Goal: Navigation & Orientation: Understand site structure

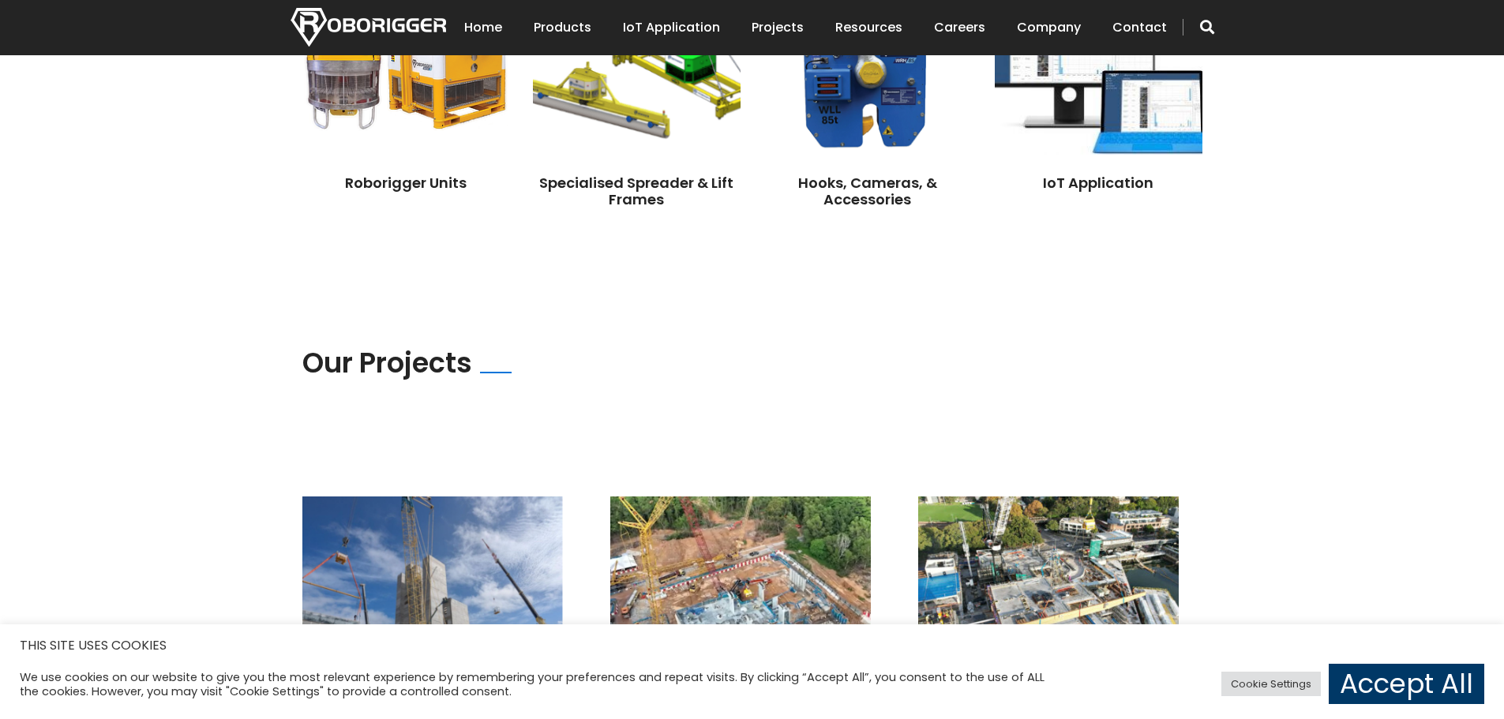
scroll to position [1184, 0]
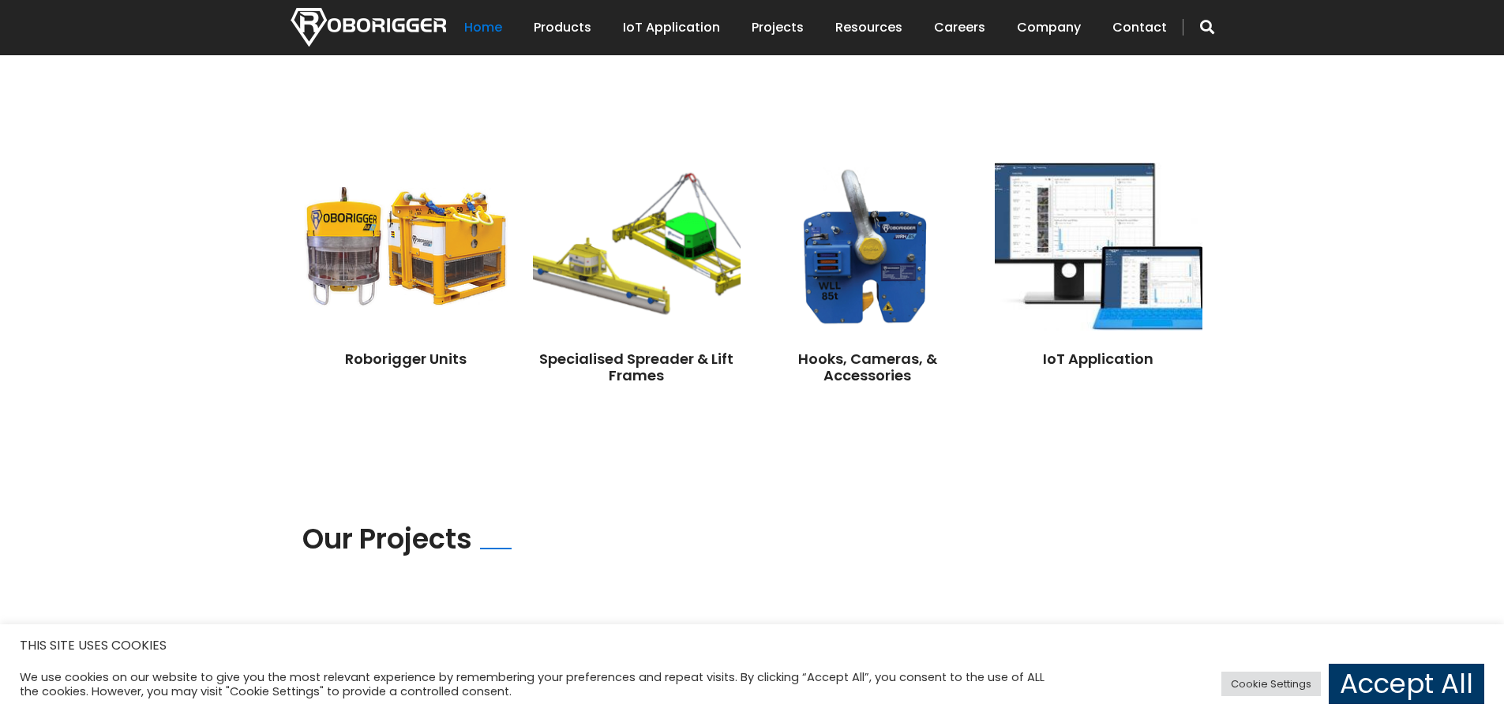
click at [494, 26] on link "Home" at bounding box center [483, 27] width 38 height 49
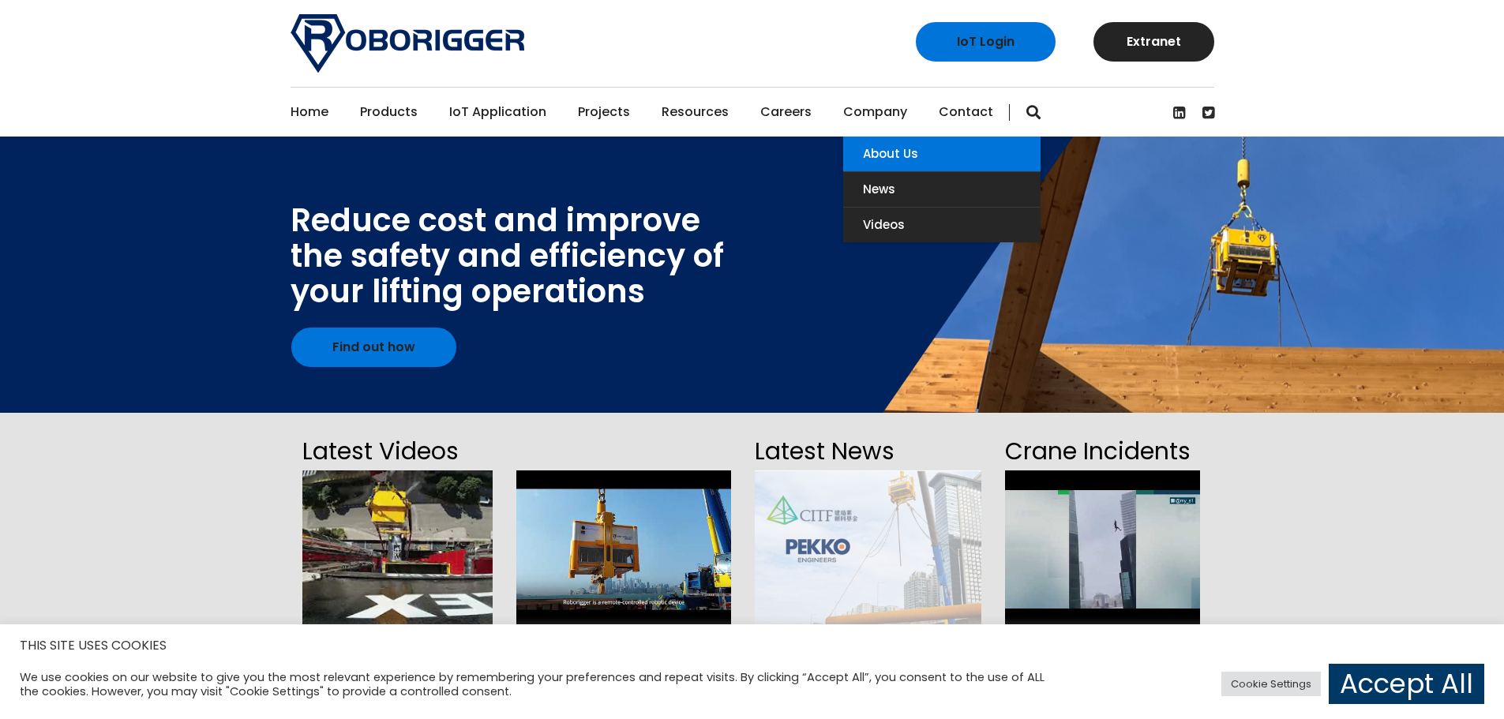
click at [884, 150] on link "About Us" at bounding box center [941, 154] width 197 height 35
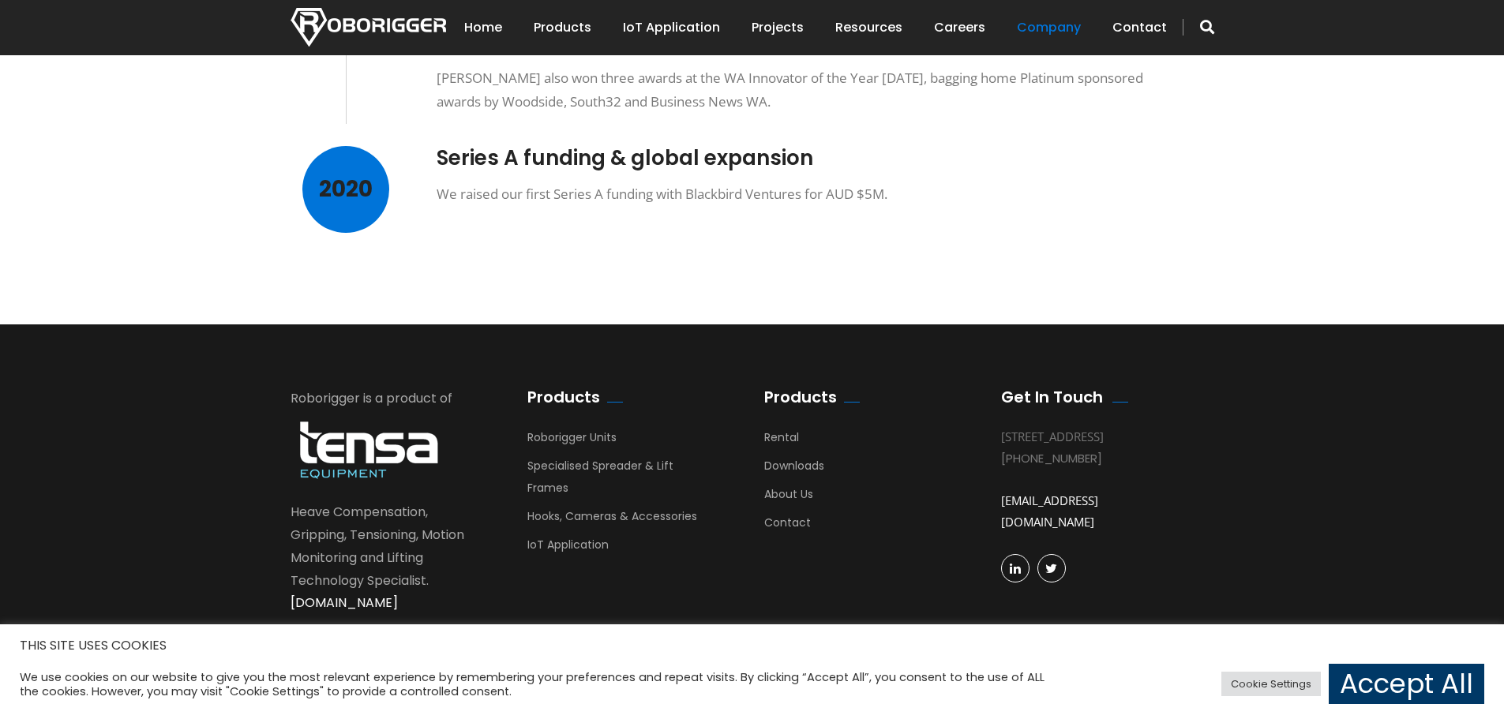
scroll to position [1402, 0]
